Goal: Information Seeking & Learning: Learn about a topic

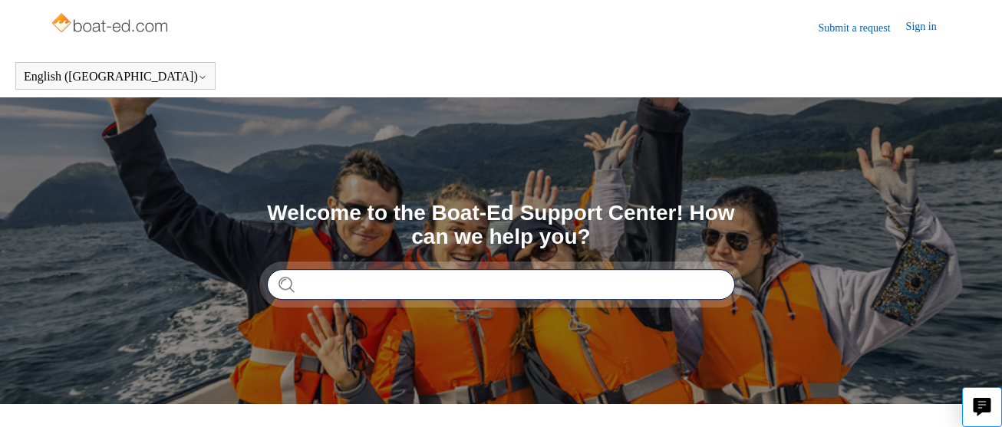
click at [453, 284] on input "Search" at bounding box center [501, 284] width 468 height 31
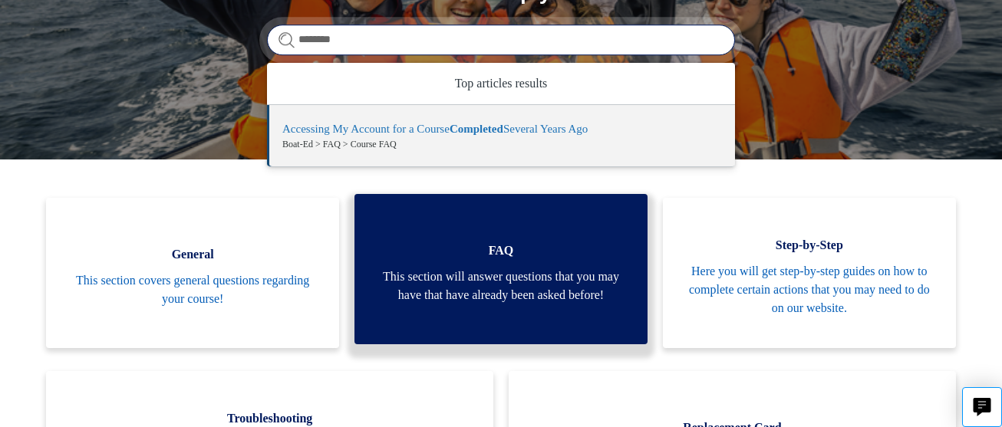
scroll to position [246, 0]
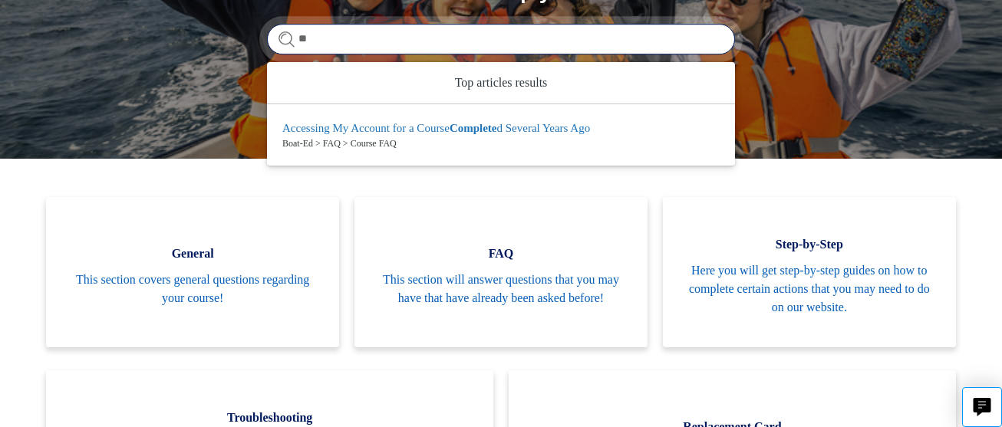
type input "*"
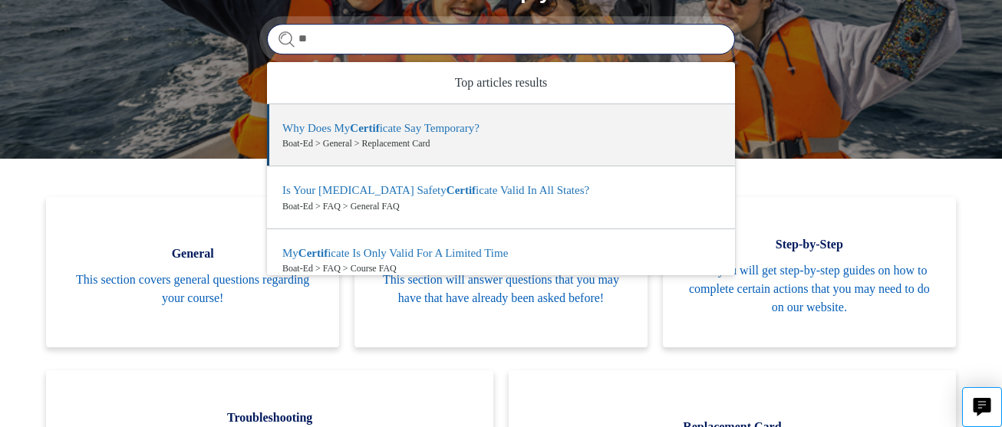
type input "*"
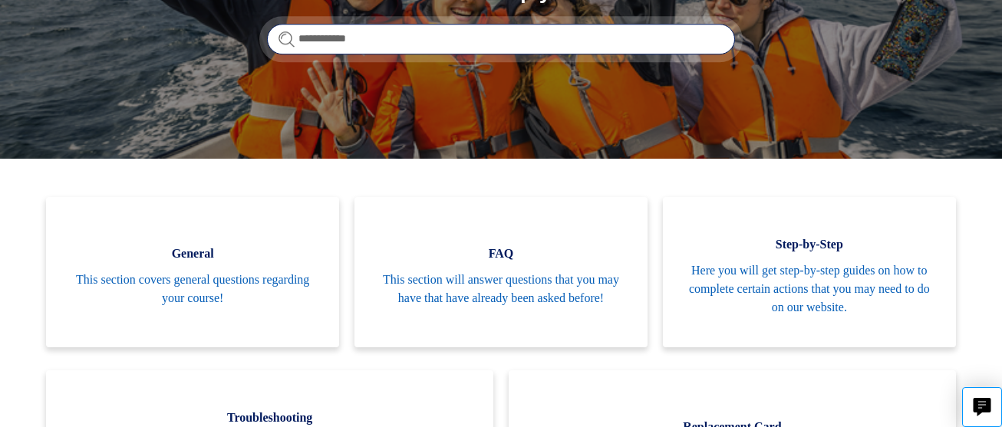
type input "**********"
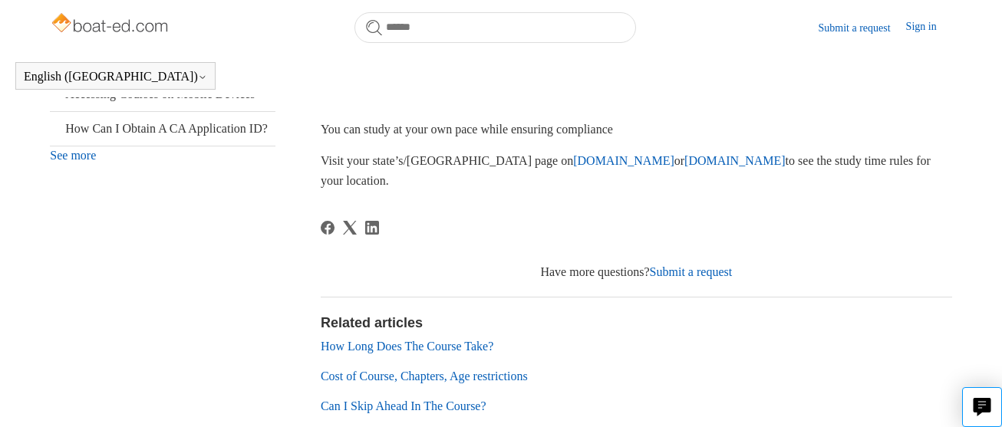
scroll to position [554, 0]
click at [684, 155] on link "[DOMAIN_NAME]" at bounding box center [734, 159] width 101 height 13
